Goal: Navigation & Orientation: Find specific page/section

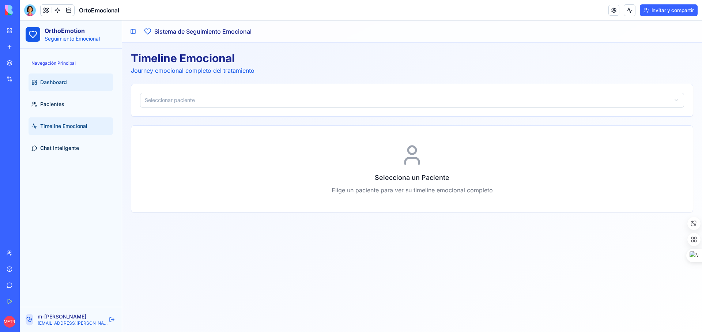
click at [54, 82] on span "Dashboard" at bounding box center [53, 82] width 27 height 7
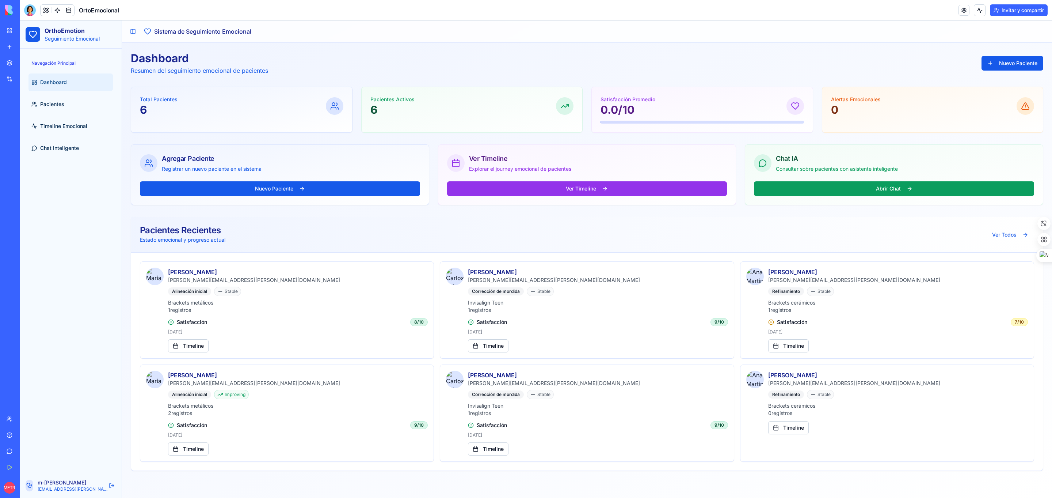
click at [7, 10] on img at bounding box center [27, 10] width 45 height 10
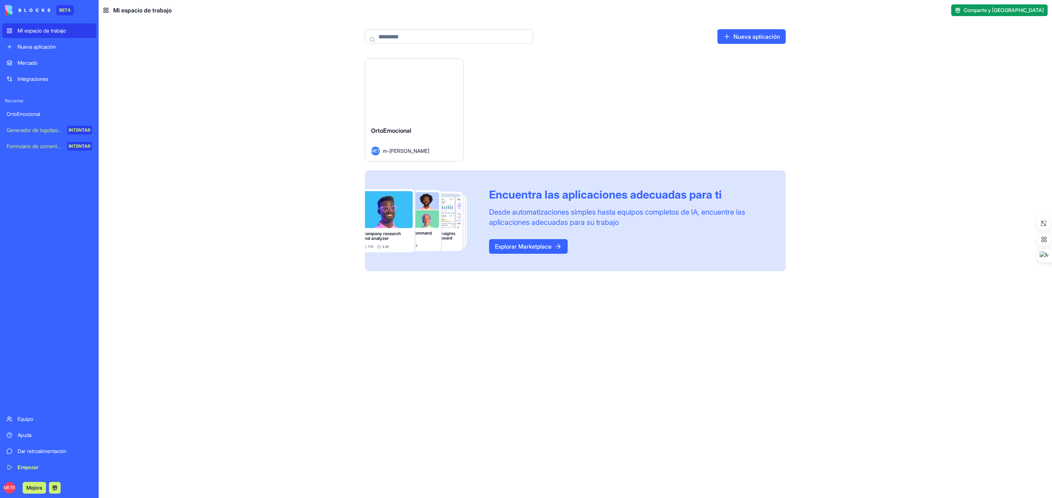
click at [43, 32] on font "Mi espacio de trabajo" at bounding box center [42, 30] width 49 height 6
click at [33, 115] on font "OrtoEmocional" at bounding box center [24, 114] width 34 height 6
